Goal: Transaction & Acquisition: Subscribe to service/newsletter

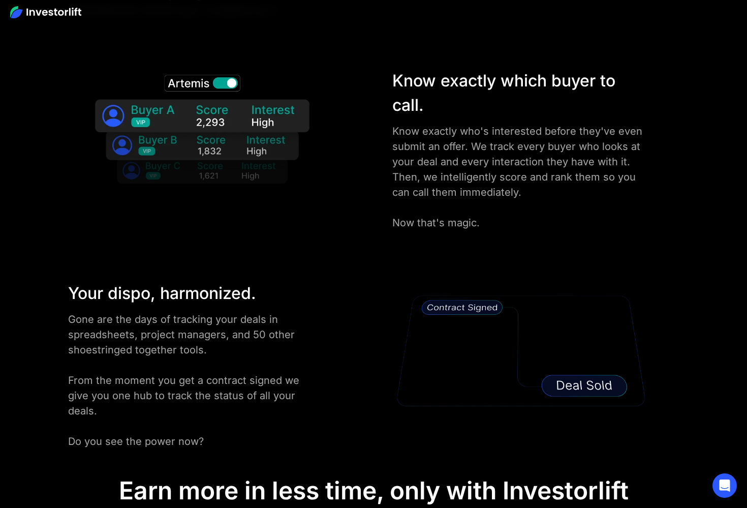
scroll to position [1818, 0]
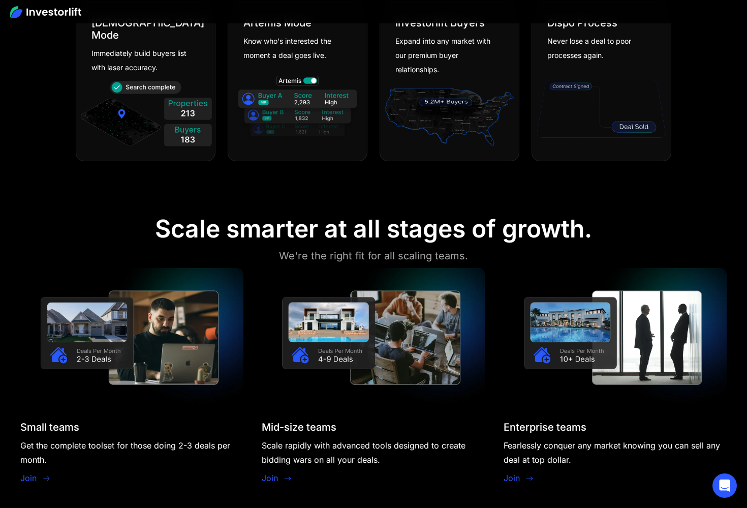
scroll to position [622, 0]
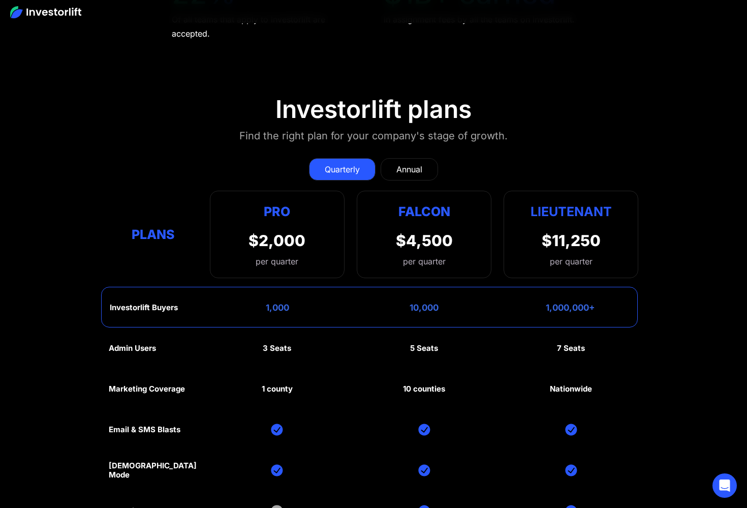
scroll to position [4532, 0]
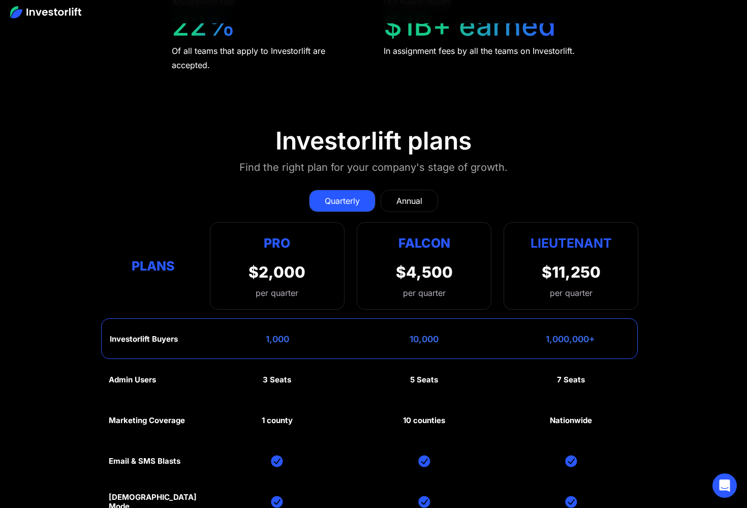
click at [414, 200] on div "Annual" at bounding box center [409, 201] width 26 height 12
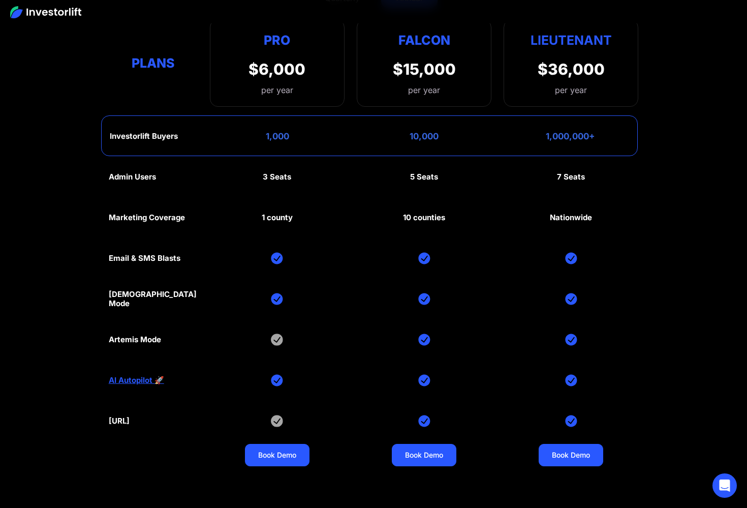
scroll to position [4736, 0]
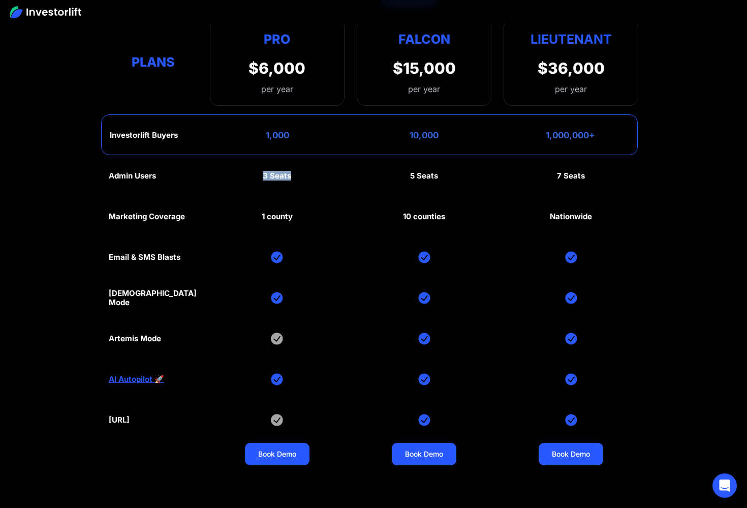
drag, startPoint x: 302, startPoint y: 175, endPoint x: 258, endPoint y: 174, distance: 44.2
click at [258, 174] on div "Admin Users 3 Seats 5 Seats 7 Seats Marketing Coverage 1 county 10 counties Nat…" at bounding box center [374, 318] width 530 height 325
click at [274, 189] on div "Admin Users 3 Seats 5 Seats 7 Seats Marketing Coverage 1 county 10 counties Nat…" at bounding box center [374, 318] width 530 height 325
drag, startPoint x: 298, startPoint y: 181, endPoint x: 224, endPoint y: 180, distance: 74.7
click at [224, 180] on div "Admin Users 3 Seats 5 Seats 7 Seats Marketing Coverage 1 county 10 counties Nat…" at bounding box center [374, 318] width 530 height 325
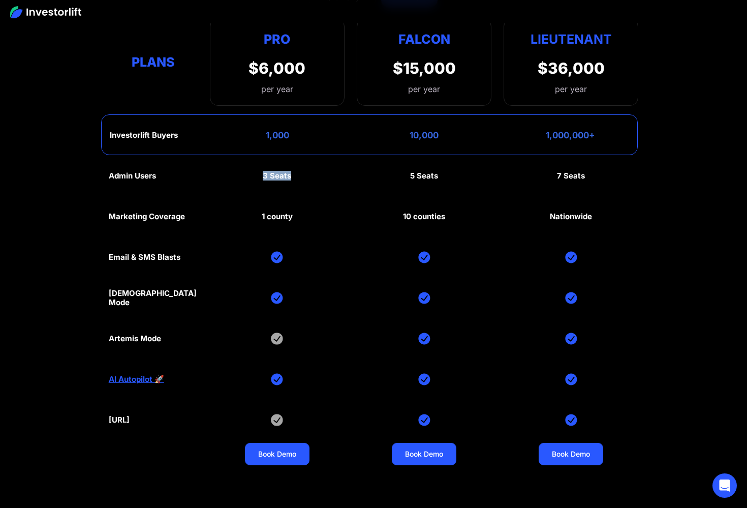
drag, startPoint x: 303, startPoint y: 174, endPoint x: 237, endPoint y: 174, distance: 66.1
click at [237, 174] on div "Admin Users 3 Seats 5 Seats 7 Seats Marketing Coverage 1 county 10 counties Nat…" at bounding box center [374, 318] width 530 height 325
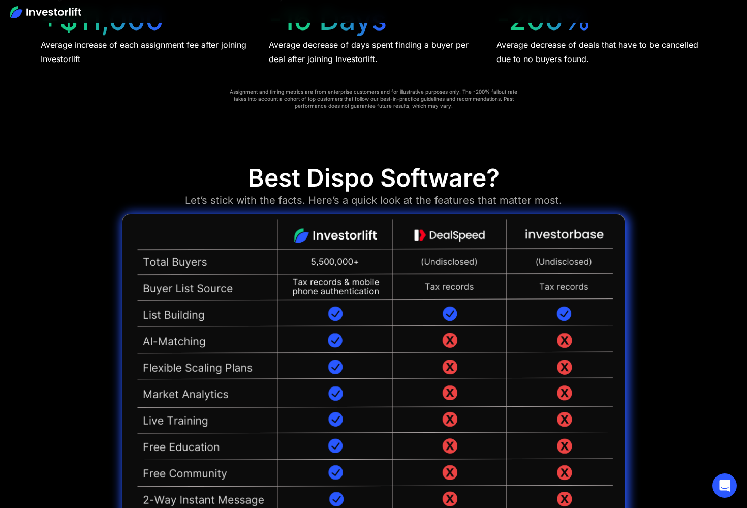
scroll to position [2322, 0]
